Goal: Information Seeking & Learning: Check status

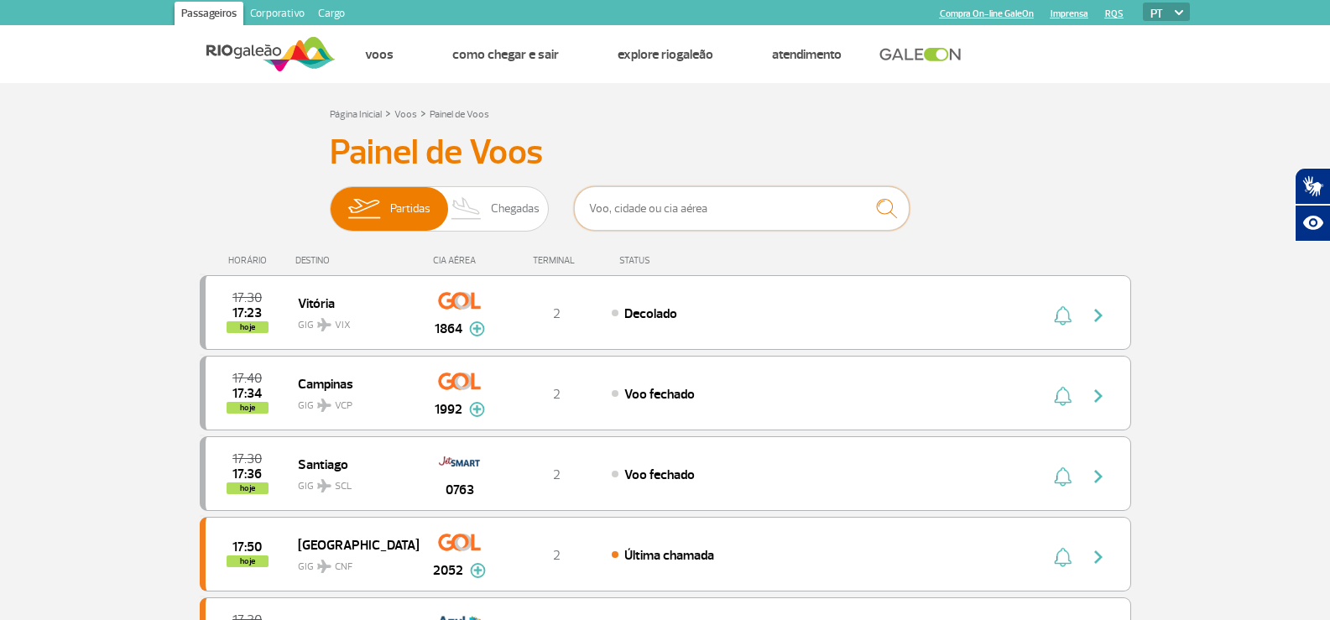
click at [604, 213] on input "text" at bounding box center [742, 208] width 336 height 44
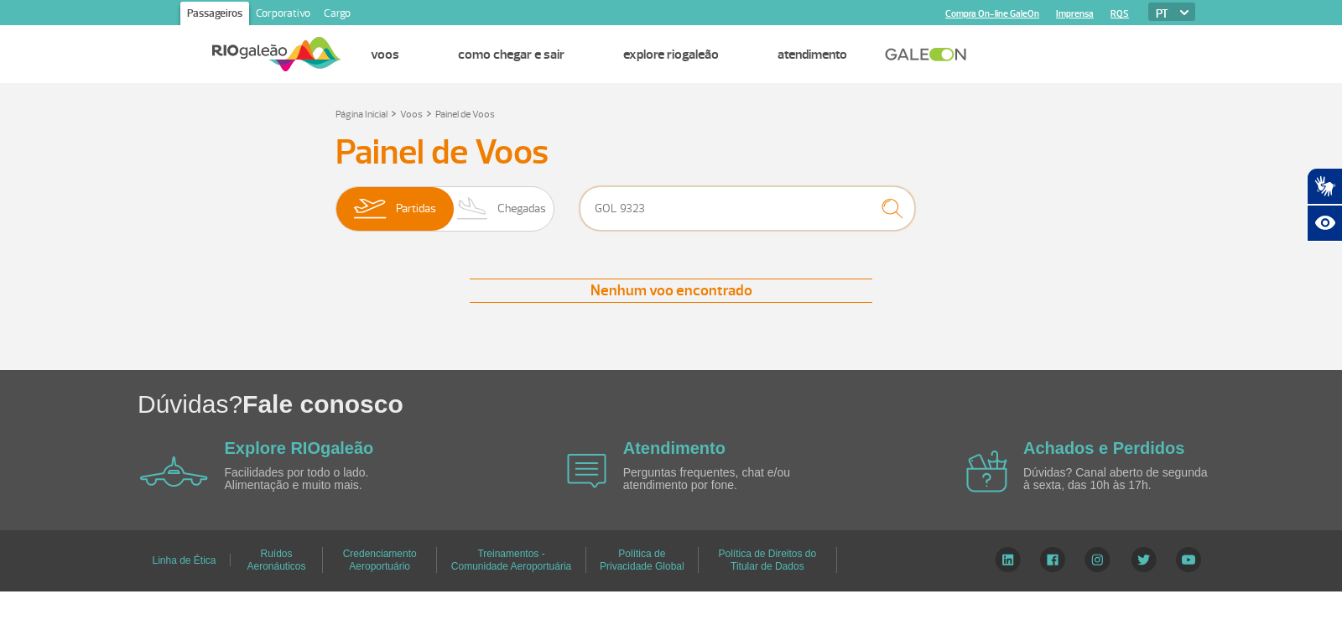
drag, startPoint x: 620, startPoint y: 206, endPoint x: 581, endPoint y: 206, distance: 39.4
click at [581, 206] on input "GOL 9323" at bounding box center [748, 208] width 336 height 44
drag, startPoint x: 638, startPoint y: 214, endPoint x: 569, endPoint y: 205, distance: 69.4
click at [569, 205] on div "Partidas Chegadas 9323" at bounding box center [671, 211] width 671 height 50
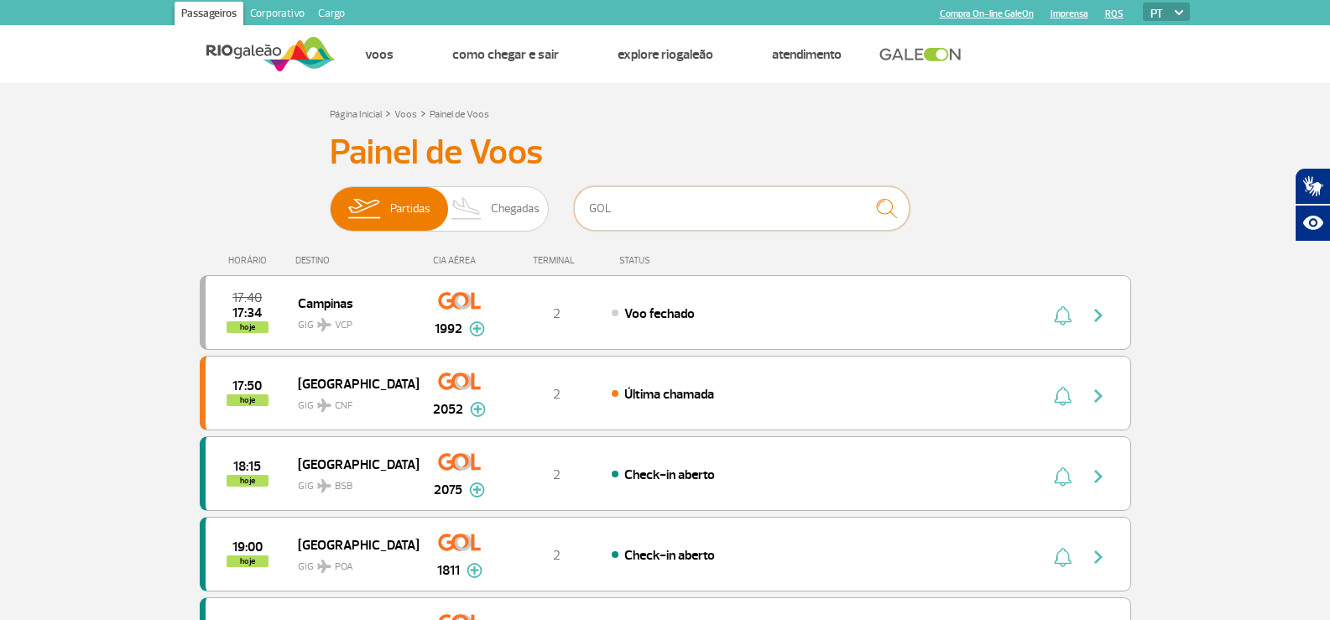
type input "GOL"
click at [890, 206] on img "submit" at bounding box center [886, 208] width 36 height 34
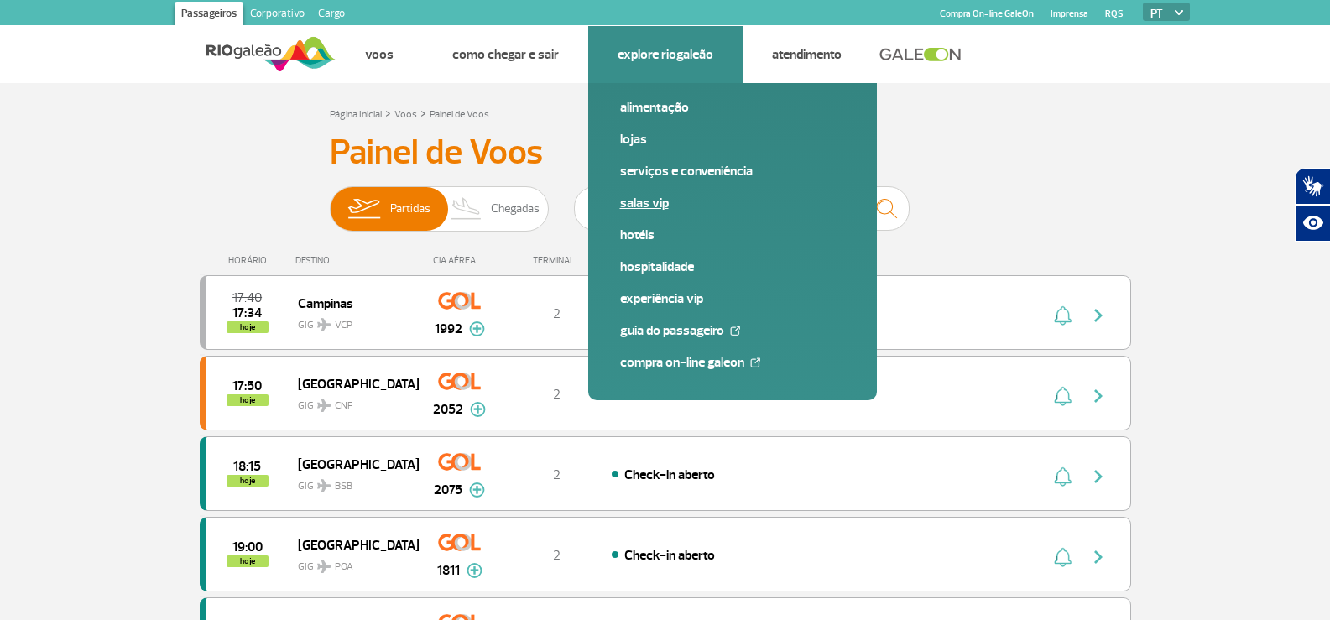
click at [654, 201] on link "Salas VIP" at bounding box center [732, 203] width 225 height 18
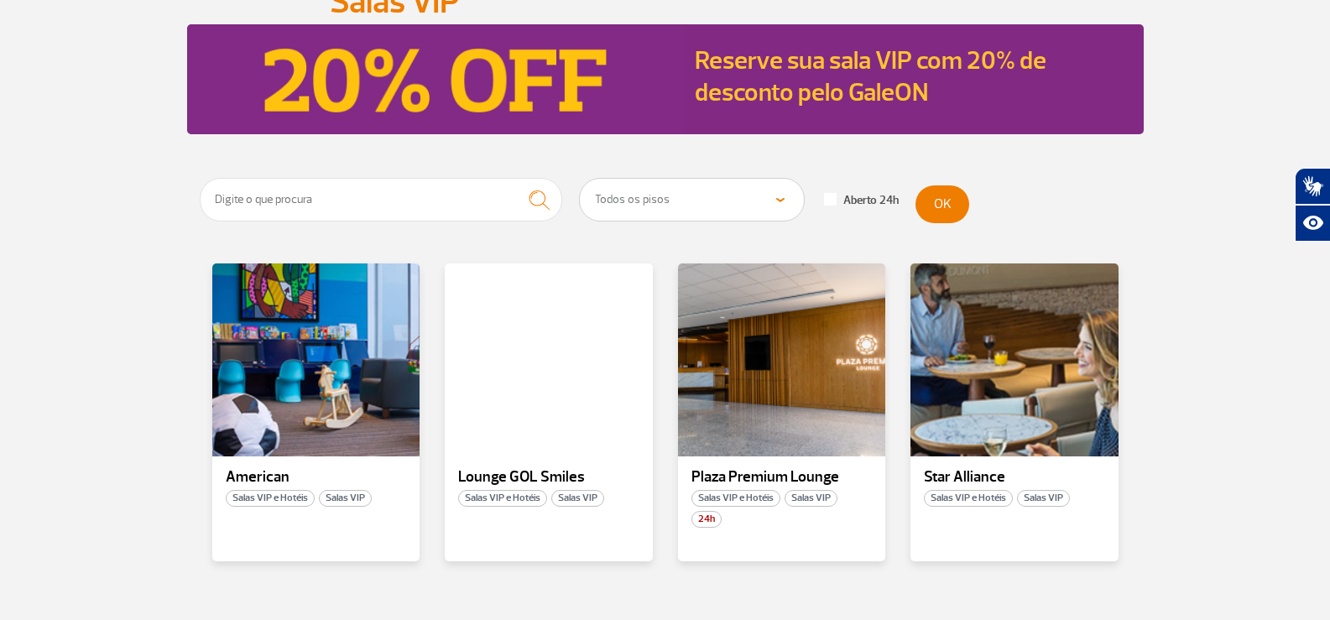
scroll to position [252, 0]
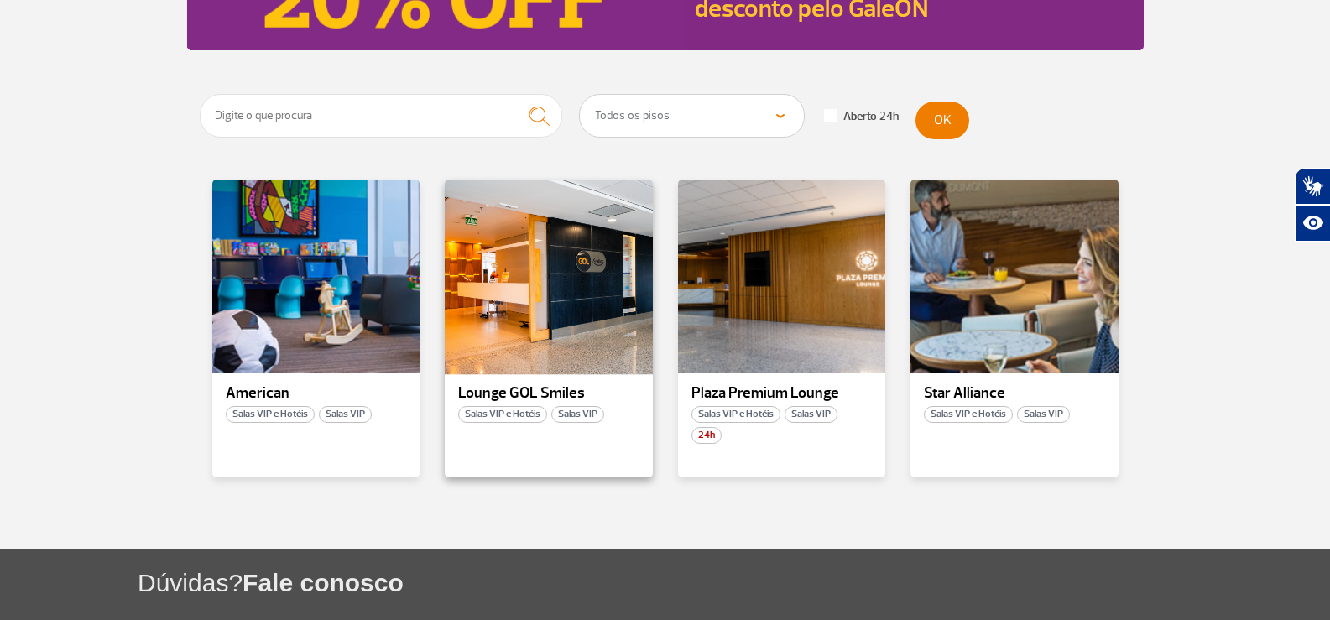
click at [500, 320] on div at bounding box center [548, 276] width 211 height 197
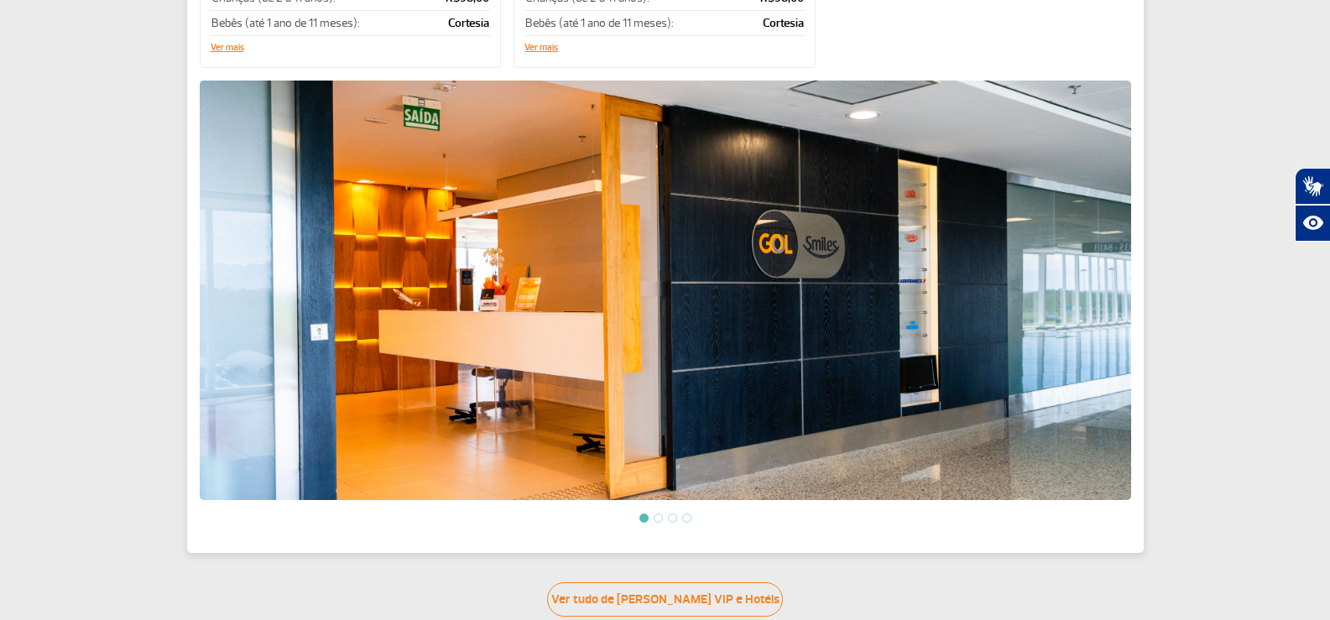
scroll to position [587, 0]
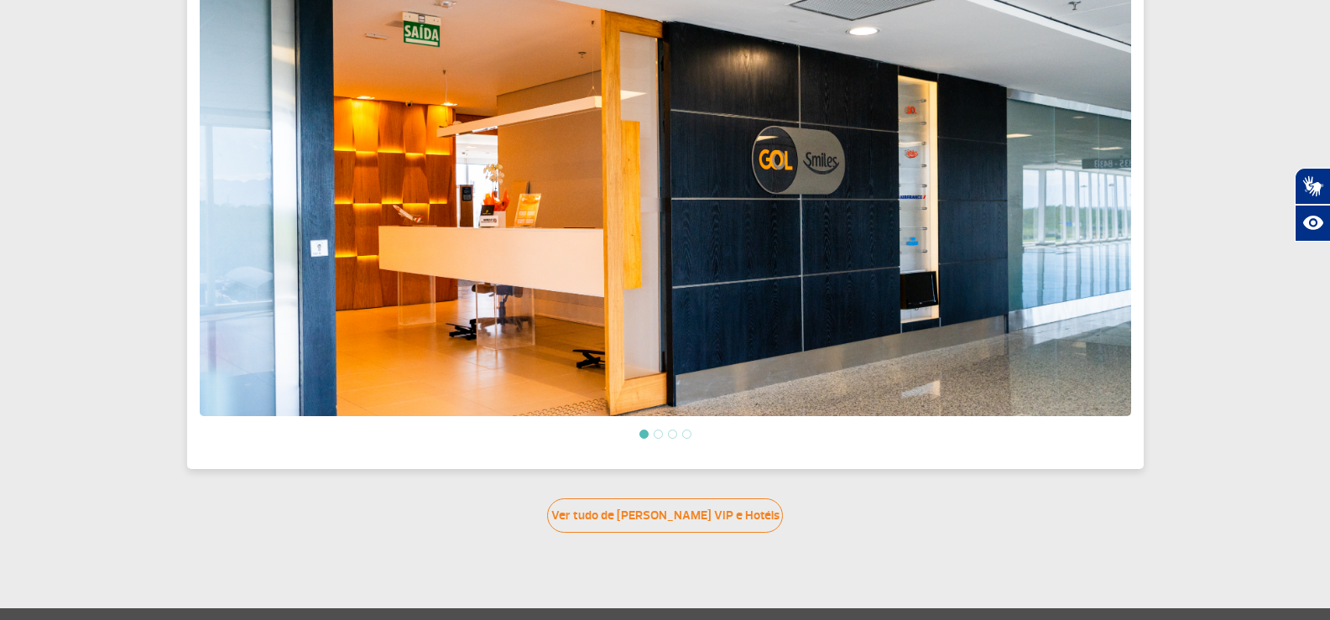
click at [657, 430] on li at bounding box center [658, 434] width 9 height 9
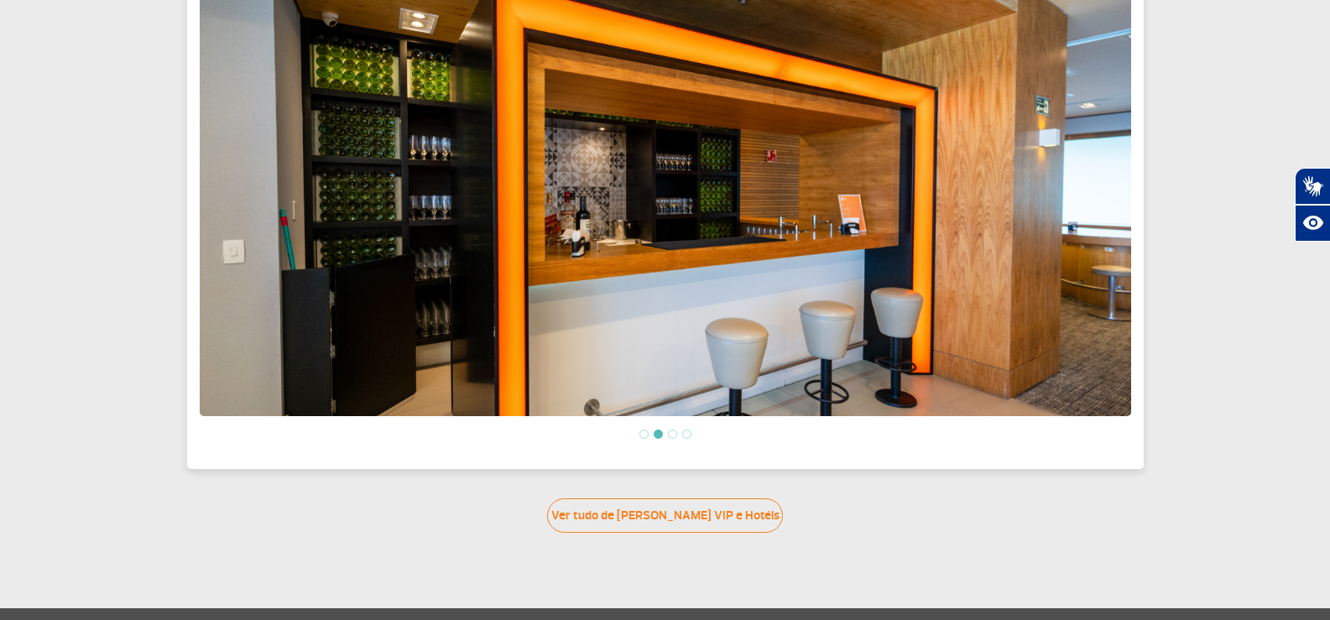
click at [672, 430] on li at bounding box center [672, 434] width 9 height 9
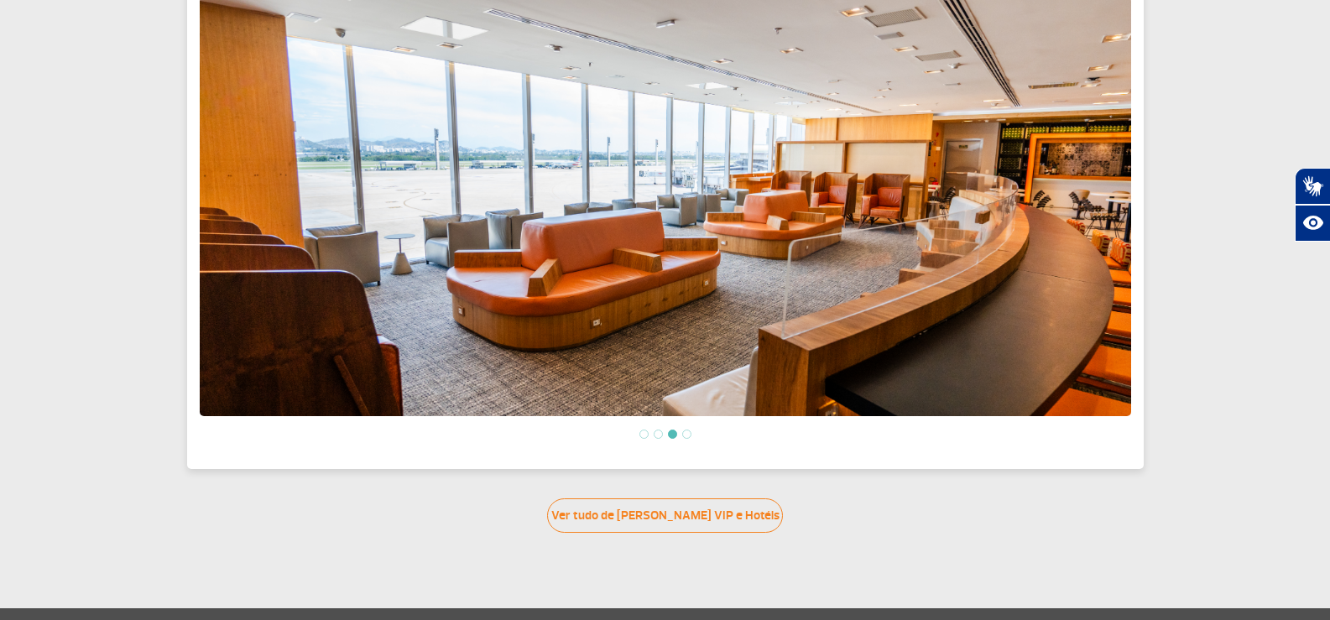
click at [685, 430] on li at bounding box center [686, 434] width 9 height 9
